Goal: Complete application form: Complete application form

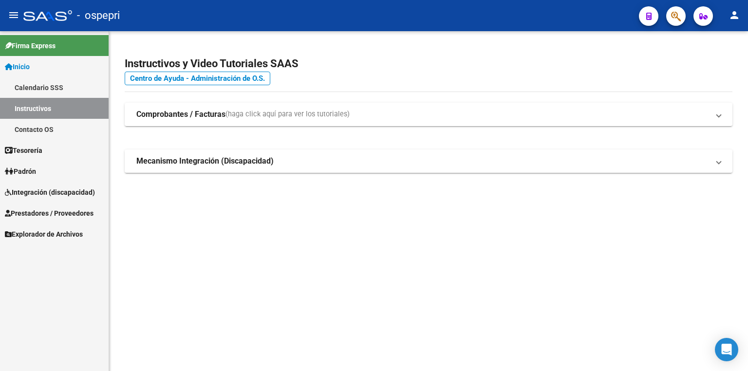
click at [52, 185] on link "Integración (discapacidad)" at bounding box center [54, 192] width 109 height 21
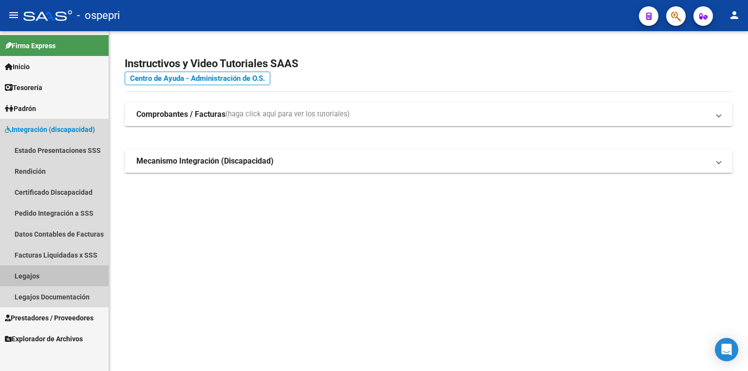
click at [90, 271] on link "Legajos" at bounding box center [54, 275] width 109 height 21
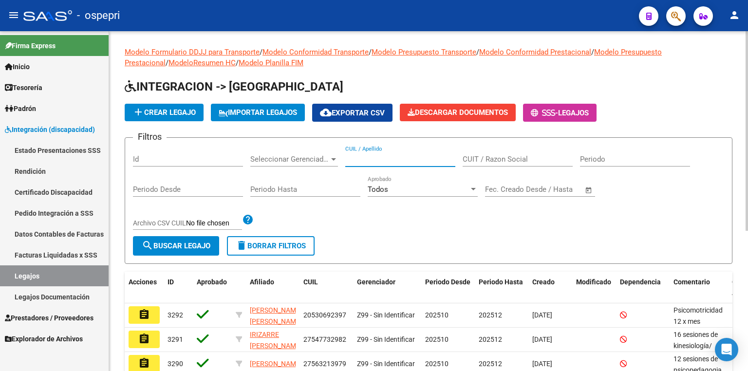
click at [424, 157] on input "CUIL / Apellido" at bounding box center [400, 159] width 110 height 9
paste input "52322081"
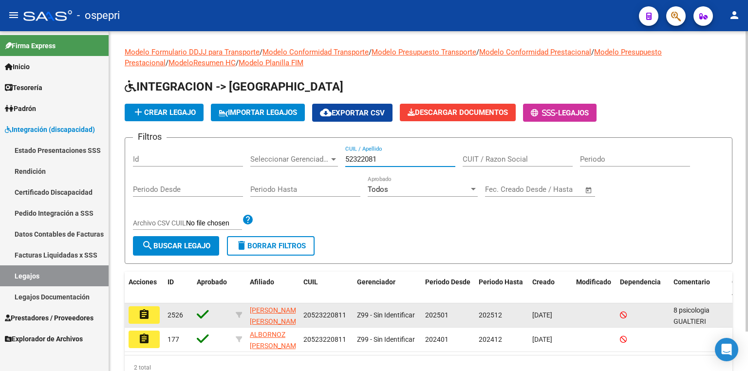
type input "52322081"
drag, startPoint x: 348, startPoint y: 317, endPoint x: 302, endPoint y: 312, distance: 46.1
click at [302, 312] on datatable-body-cell "20523220811" at bounding box center [326, 315] width 54 height 24
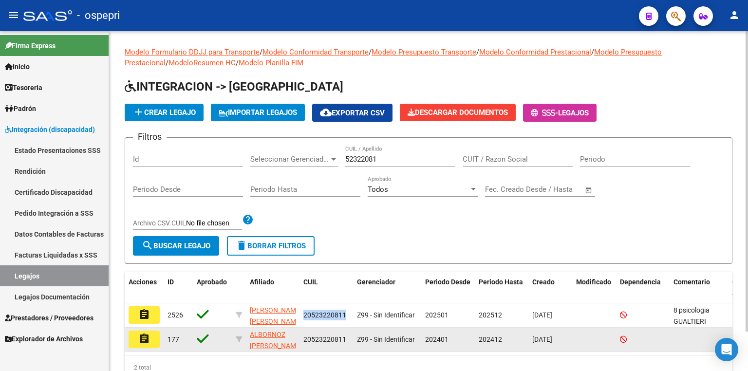
copy span "20523220811"
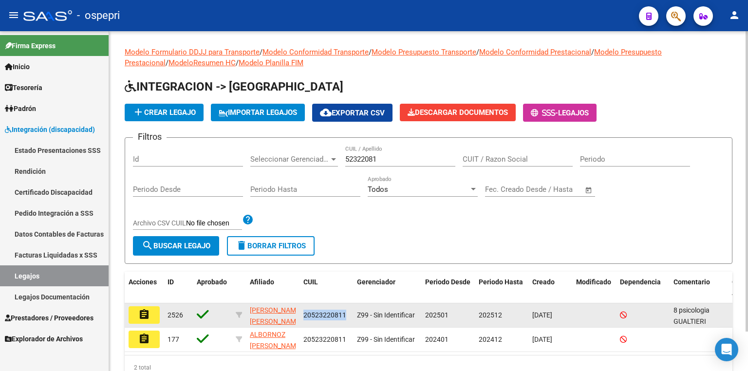
click at [147, 316] on mat-icon "assignment" at bounding box center [144, 315] width 12 height 12
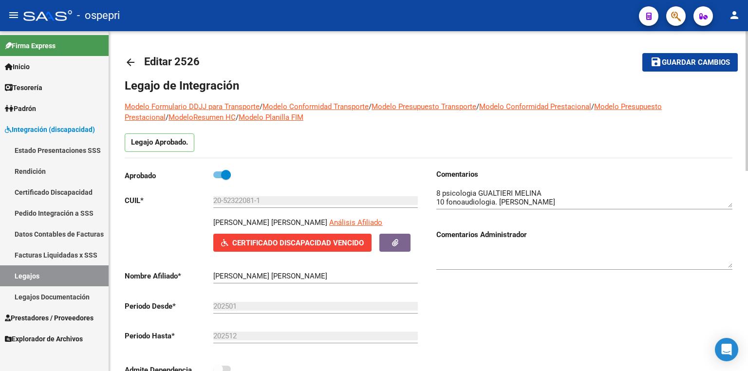
click at [39, 188] on link "Certificado Discapacidad" at bounding box center [54, 192] width 109 height 21
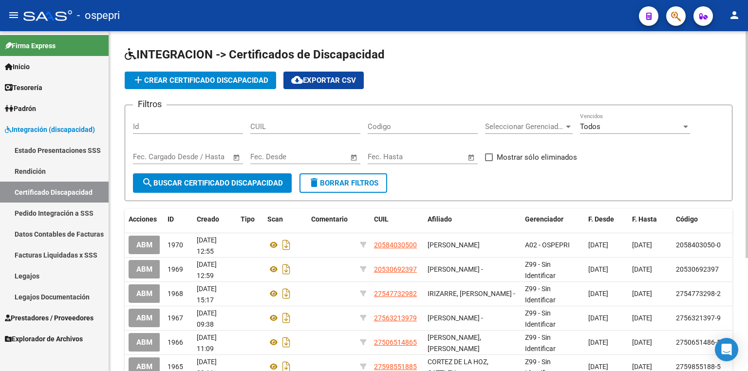
click at [191, 82] on span "add Crear Certificado Discapacidad" at bounding box center [200, 80] width 136 height 9
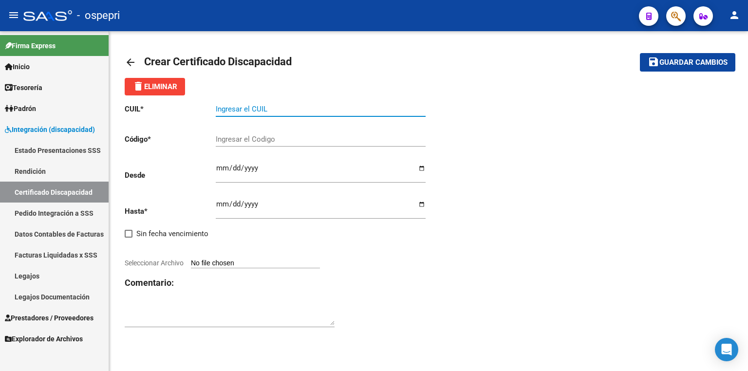
click at [221, 105] on input "Ingresar el CUIL" at bounding box center [321, 109] width 210 height 9
paste input "20-52322081-1"
type input "20-52322081-1"
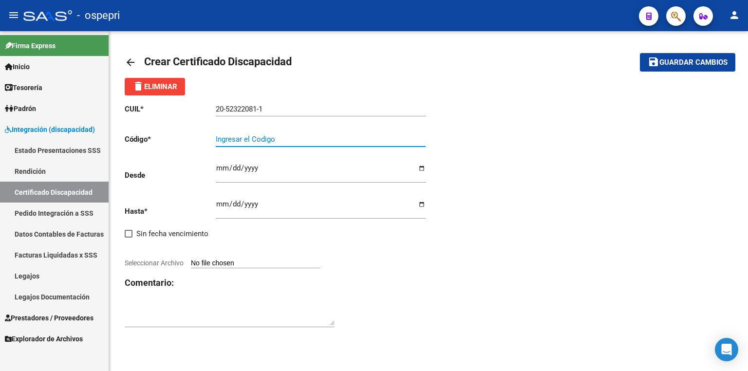
click at [234, 139] on input "Ingresar el Codigo" at bounding box center [321, 139] width 210 height 9
paste input "20523220811"
type input "20523220811"
click at [221, 167] on input "Ingresar fec. Desde" at bounding box center [321, 172] width 210 height 16
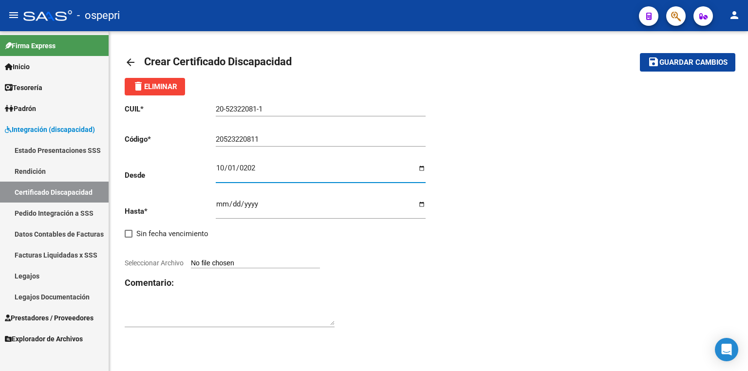
type input "[DATE]"
click at [221, 207] on input "Ingresar fec. Hasta" at bounding box center [321, 208] width 210 height 16
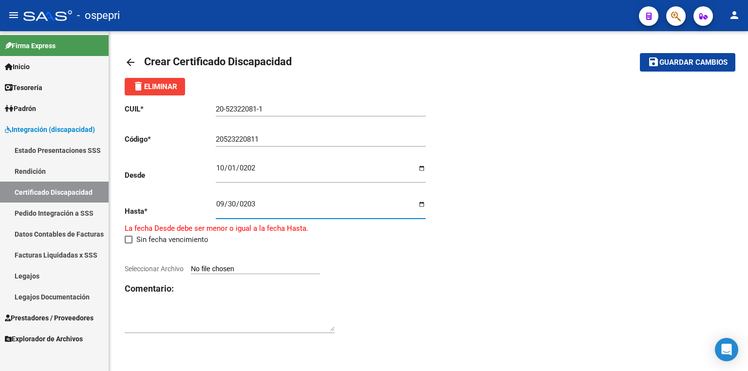
type input "[DATE]"
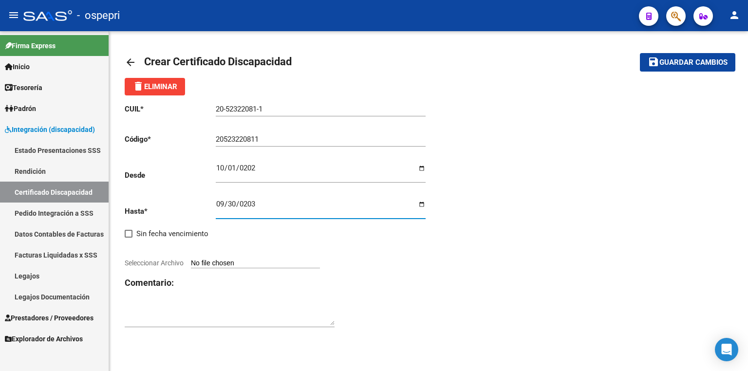
click at [247, 262] on input "Seleccionar Archivo" at bounding box center [255, 263] width 129 height 9
type input "C:\fakepath\certificado_cud_52322081.pdf"
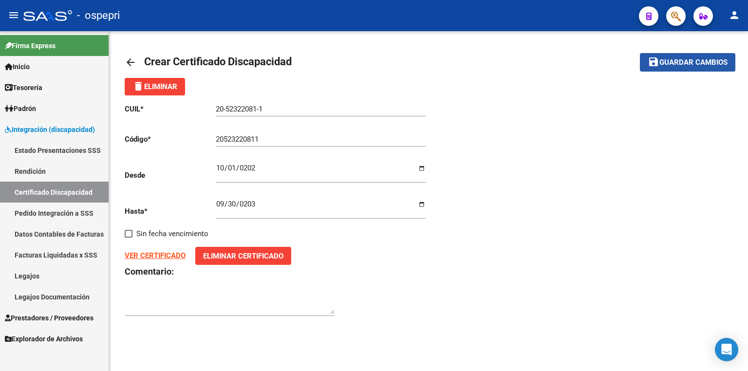
click at [672, 57] on span "save Guardar cambios" at bounding box center [687, 61] width 80 height 9
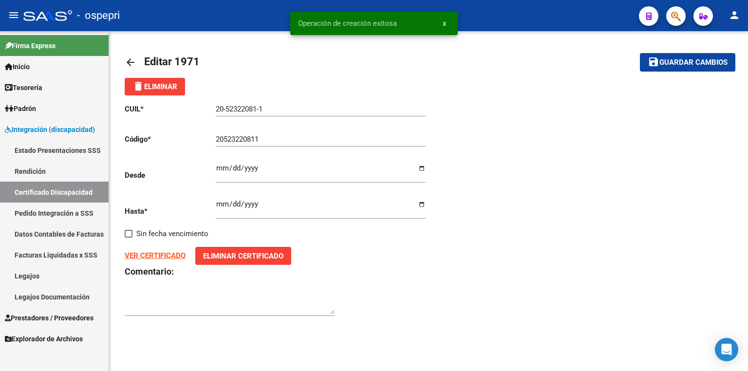
click at [60, 279] on link "Legajos" at bounding box center [54, 275] width 109 height 21
